Goal: Task Accomplishment & Management: Use online tool/utility

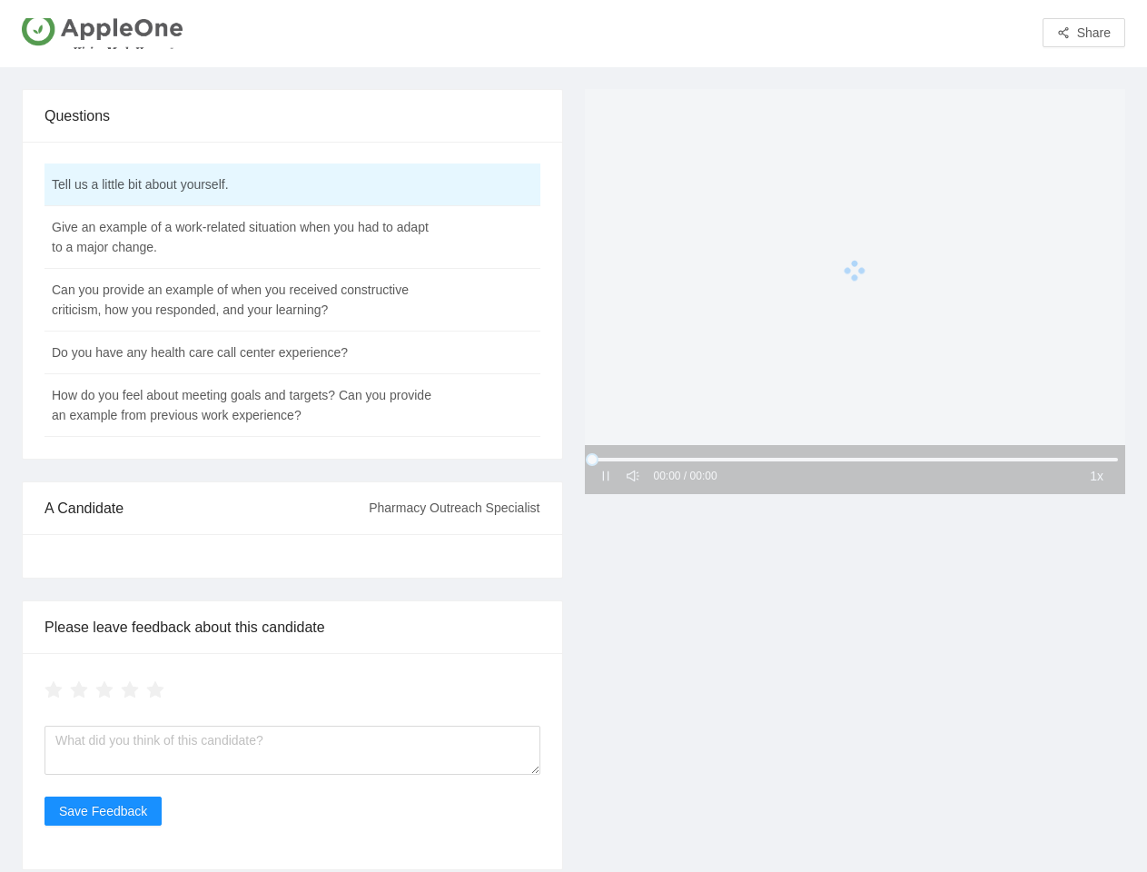
click at [574, 436] on div "00:00 / 00:00 1x" at bounding box center [855, 479] width 563 height 781
click at [1084, 33] on span "Share" at bounding box center [1094, 33] width 34 height 20
click at [292, 185] on td "Tell us a little bit about yourself." at bounding box center [247, 184] width 405 height 43
click at [292, 238] on td "Give an example of a work-related situation when you had to adapt to a major ch…" at bounding box center [247, 237] width 405 height 63
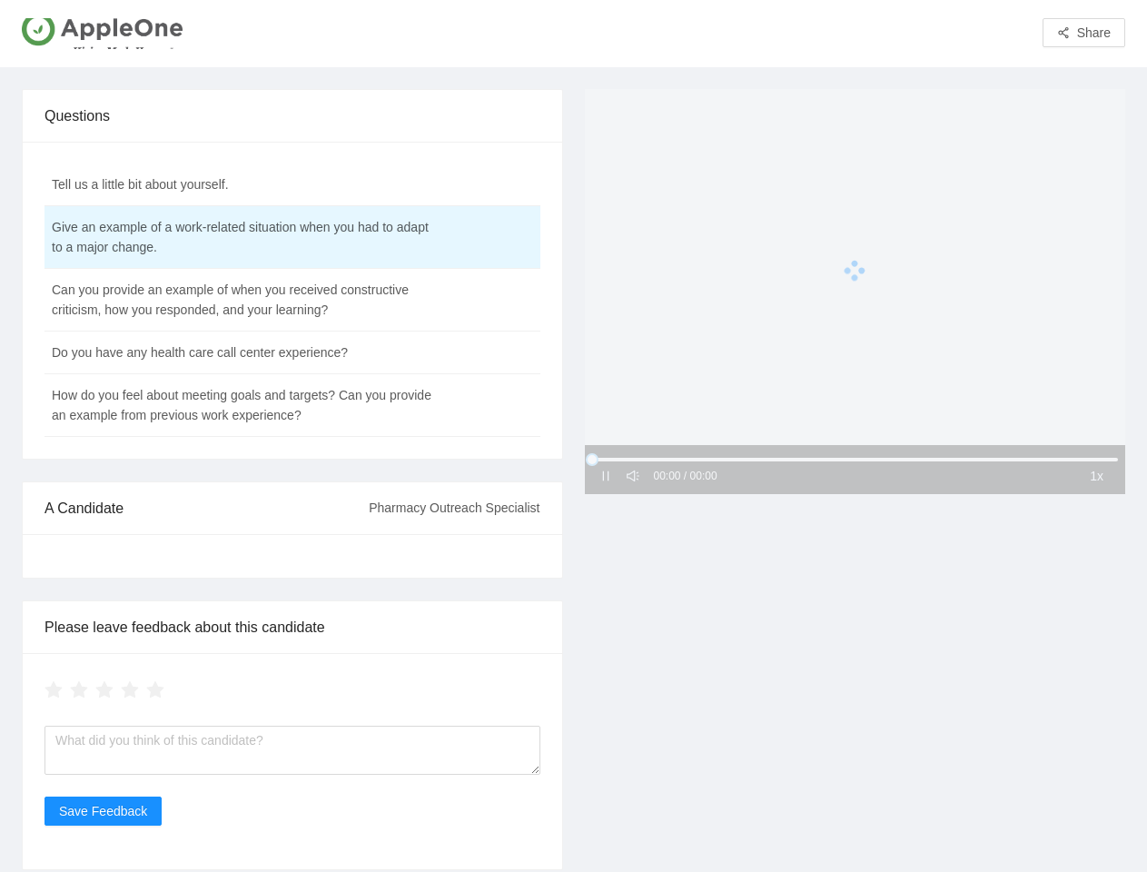
click at [292, 301] on td "Can you provide an example of when you received constructive criticism, how you…" at bounding box center [247, 300] width 405 height 63
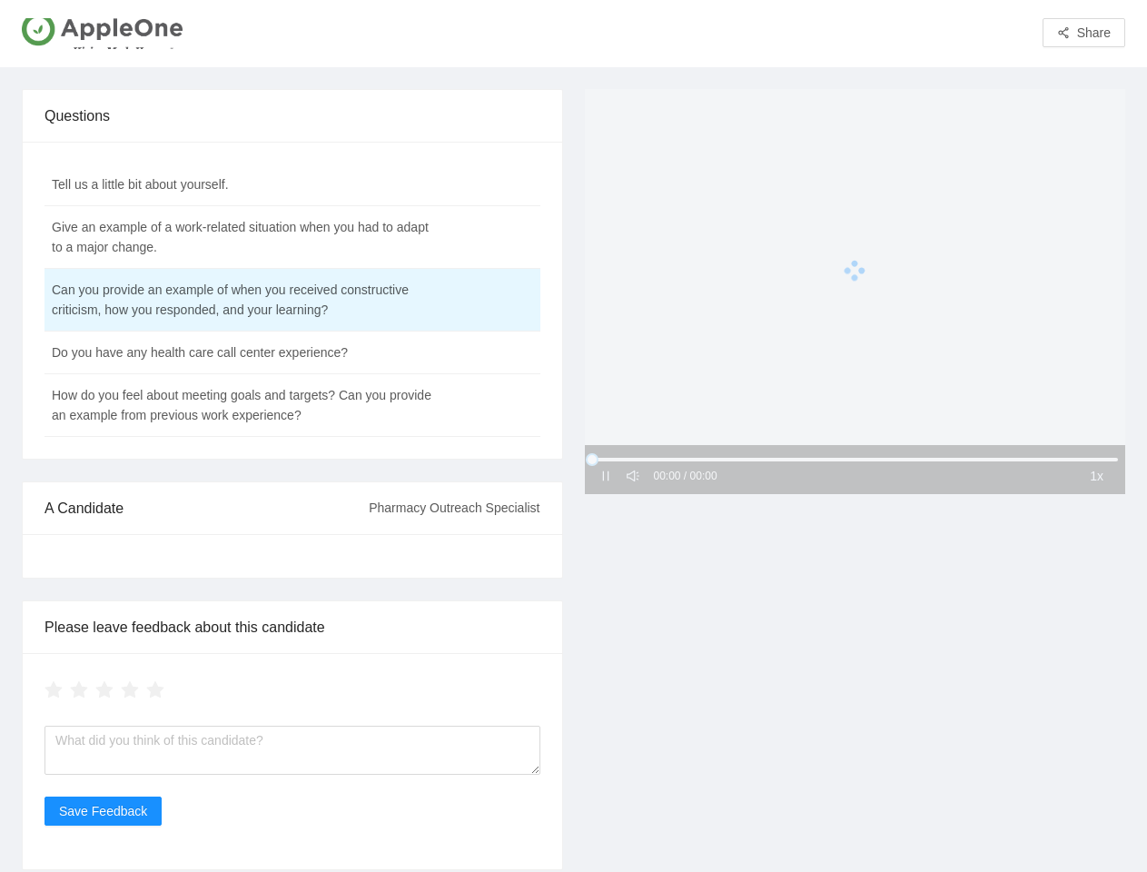
click at [292, 353] on td "Do you have any health care call center experience?" at bounding box center [247, 352] width 405 height 43
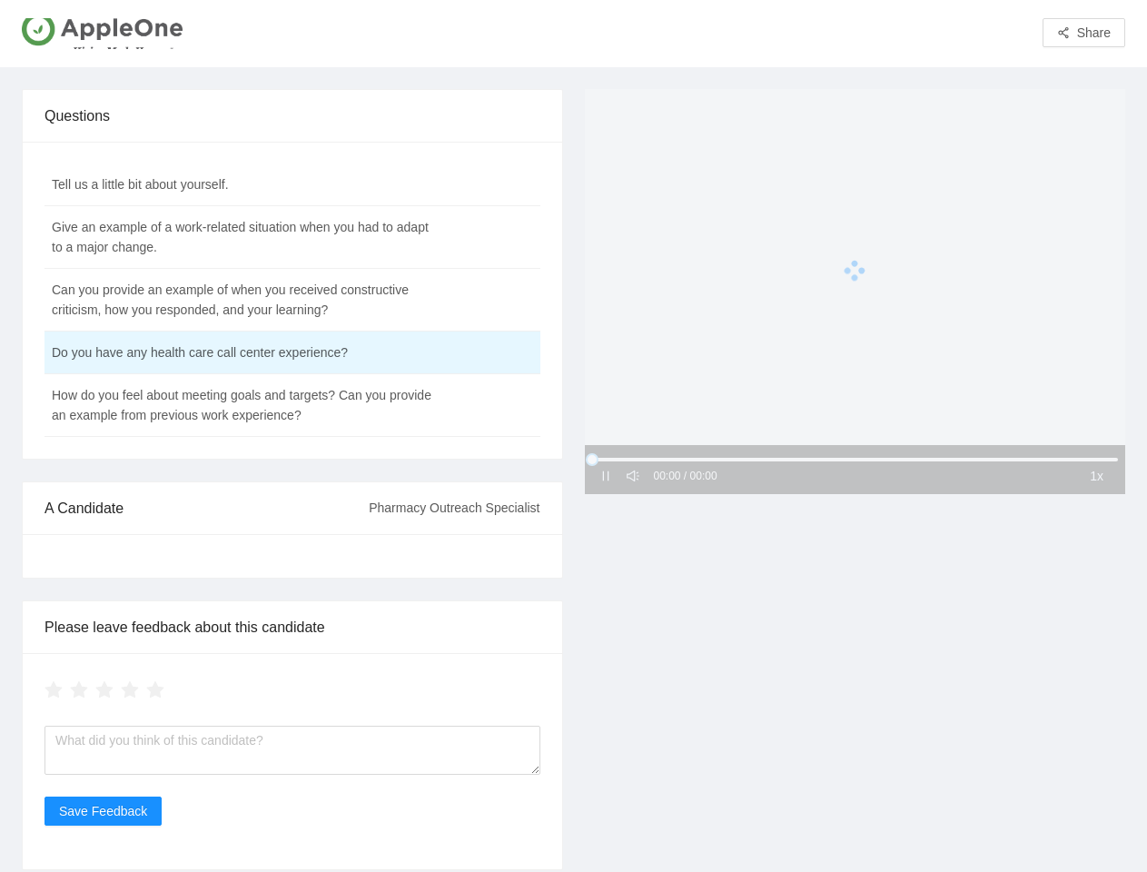
click at [292, 406] on td "How do you feel about meeting goals and targets? Can you provide an example fro…" at bounding box center [247, 405] width 405 height 63
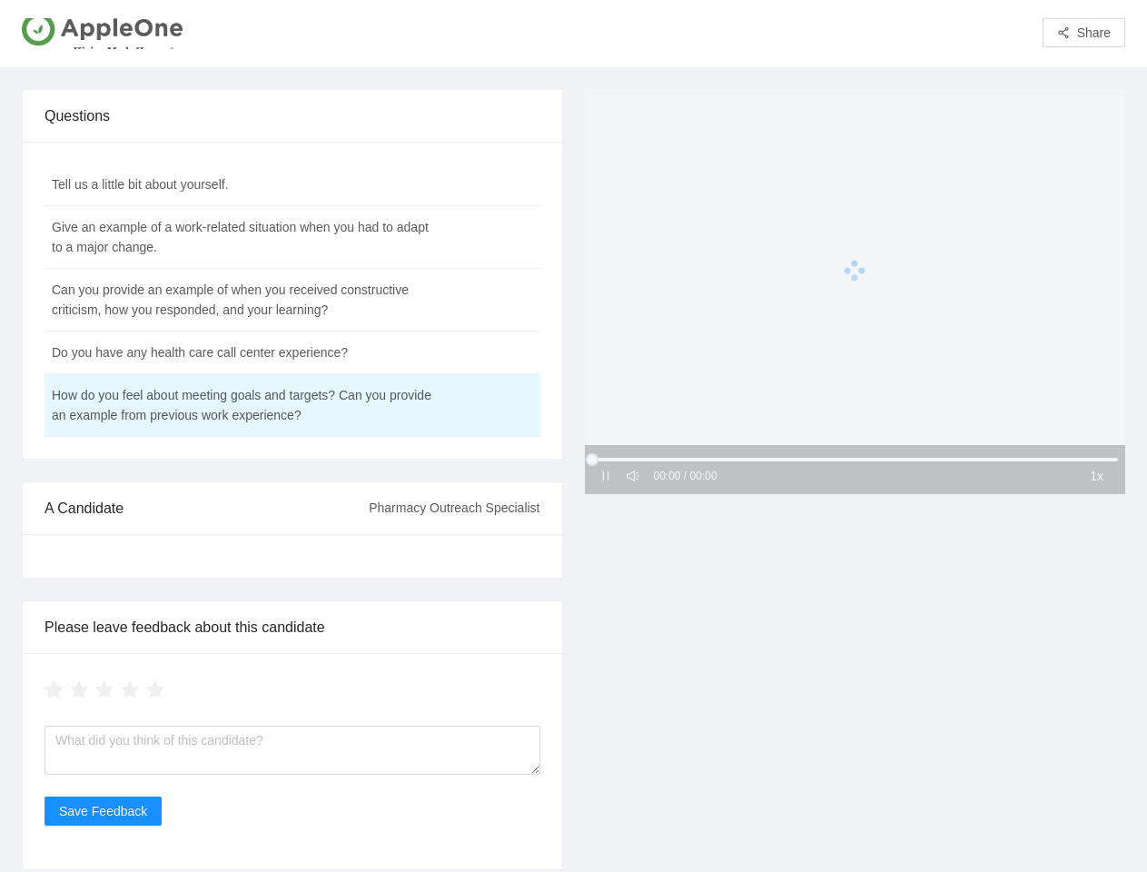
click at [54, 690] on icon "star" at bounding box center [54, 689] width 19 height 18
click at [79, 690] on icon "star" at bounding box center [79, 689] width 19 height 18
click at [104, 690] on icon "star" at bounding box center [104, 689] width 19 height 18
